Goal: Transaction & Acquisition: Download file/media

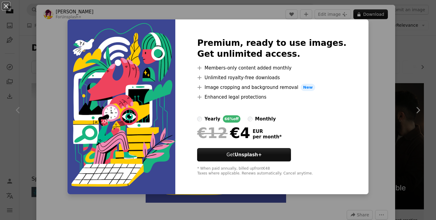
scroll to position [649, 0]
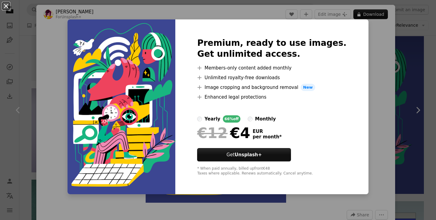
click at [5, 6] on button "An X shape" at bounding box center [5, 5] width 7 height 7
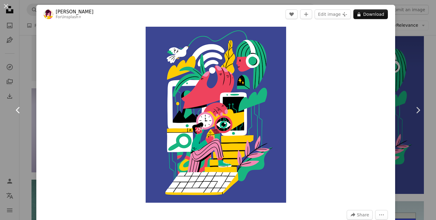
click at [17, 123] on link "Chevron left" at bounding box center [18, 110] width 36 height 58
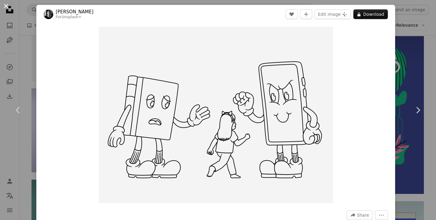
click at [7, 5] on button "An X shape" at bounding box center [5, 5] width 7 height 7
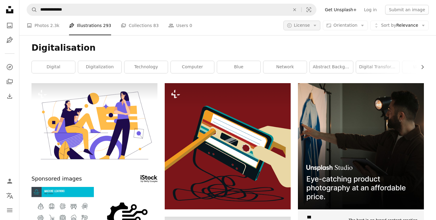
click at [317, 25] on icon "Arrow down" at bounding box center [314, 25] width 5 height 5
click at [301, 70] on link "Free" at bounding box center [314, 73] width 50 height 11
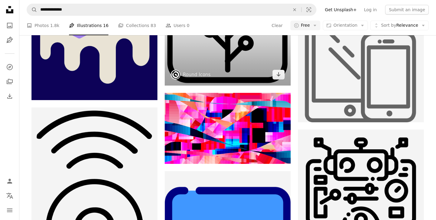
scroll to position [748, 0]
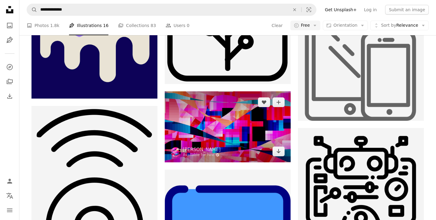
click at [208, 118] on img at bounding box center [228, 126] width 126 height 71
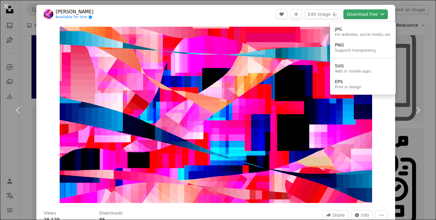
click at [366, 17] on button "Download free Chevron down" at bounding box center [366, 14] width 45 height 10
click at [342, 46] on div "PNG" at bounding box center [356, 45] width 42 height 6
